Goal: Navigation & Orientation: Find specific page/section

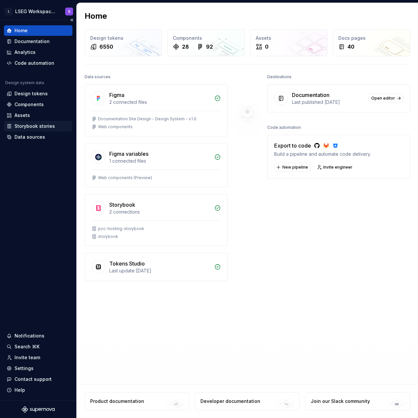
click at [36, 126] on div "Storybook stories" at bounding box center [34, 126] width 40 height 7
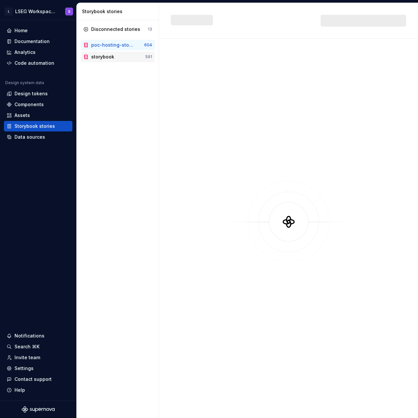
click at [113, 60] on div "storybook" at bounding box center [118, 57] width 54 height 7
